Goal: Task Accomplishment & Management: Manage account settings

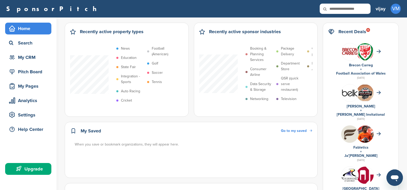
click at [392, 10] on span "VM" at bounding box center [395, 9] width 10 height 10
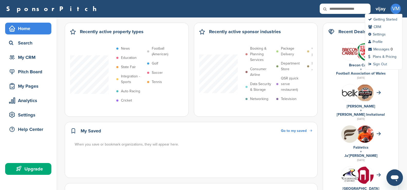
click at [377, 63] on link "Sign Out" at bounding box center [377, 64] width 19 height 4
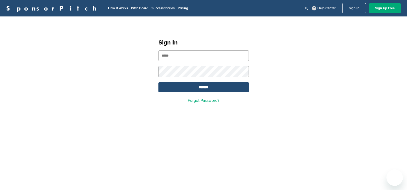
click at [24, 8] on link "SponsorPitch" at bounding box center [53, 8] width 94 height 7
